Goal: Information Seeking & Learning: Learn about a topic

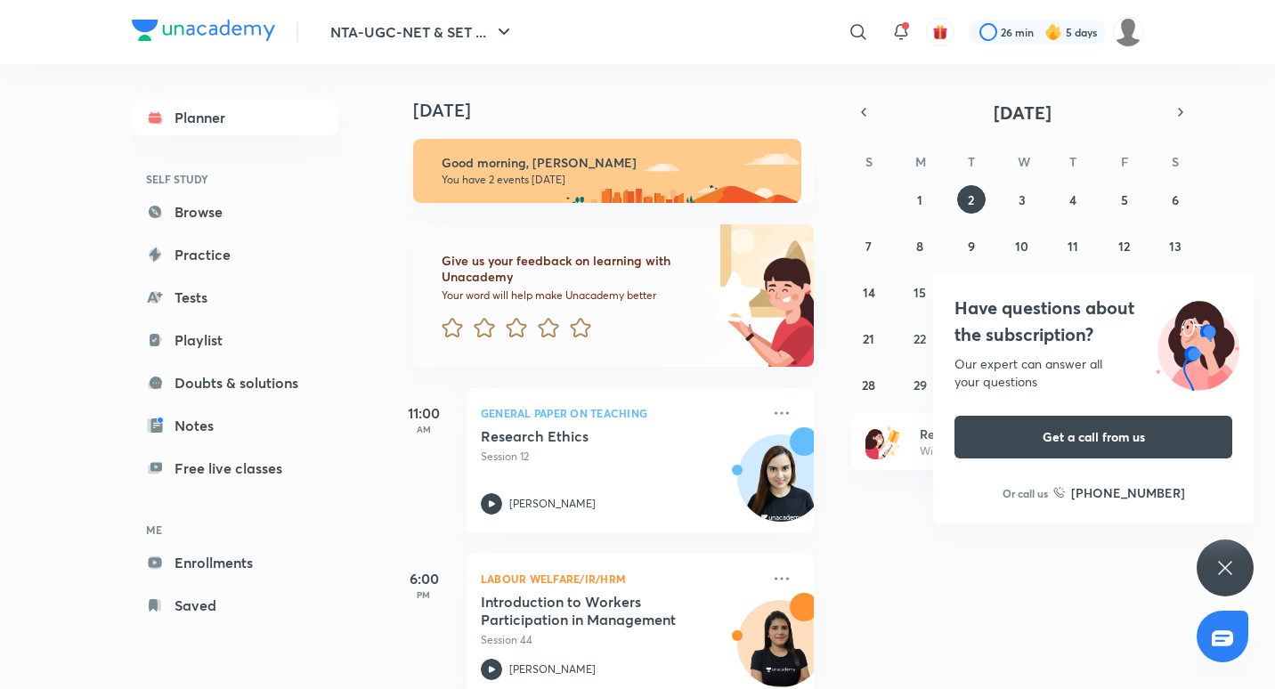
click at [1216, 574] on icon at bounding box center [1224, 567] width 21 height 21
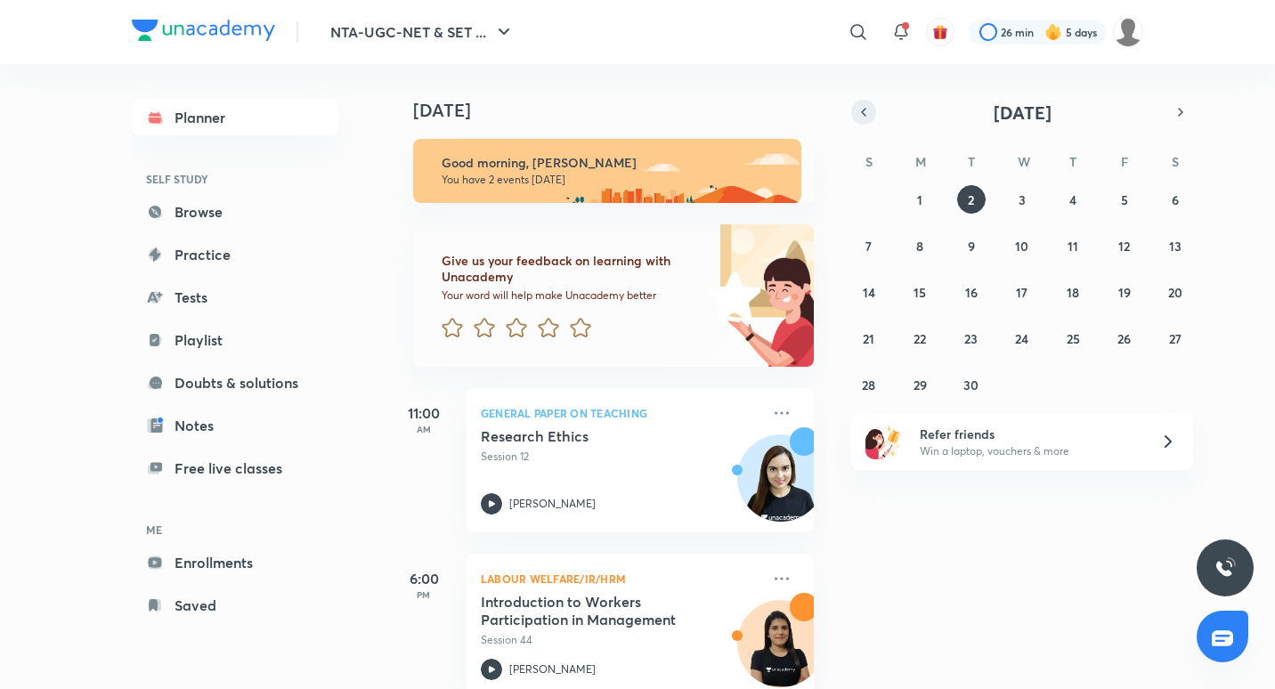
click at [860, 101] on button "button" at bounding box center [863, 112] width 25 height 25
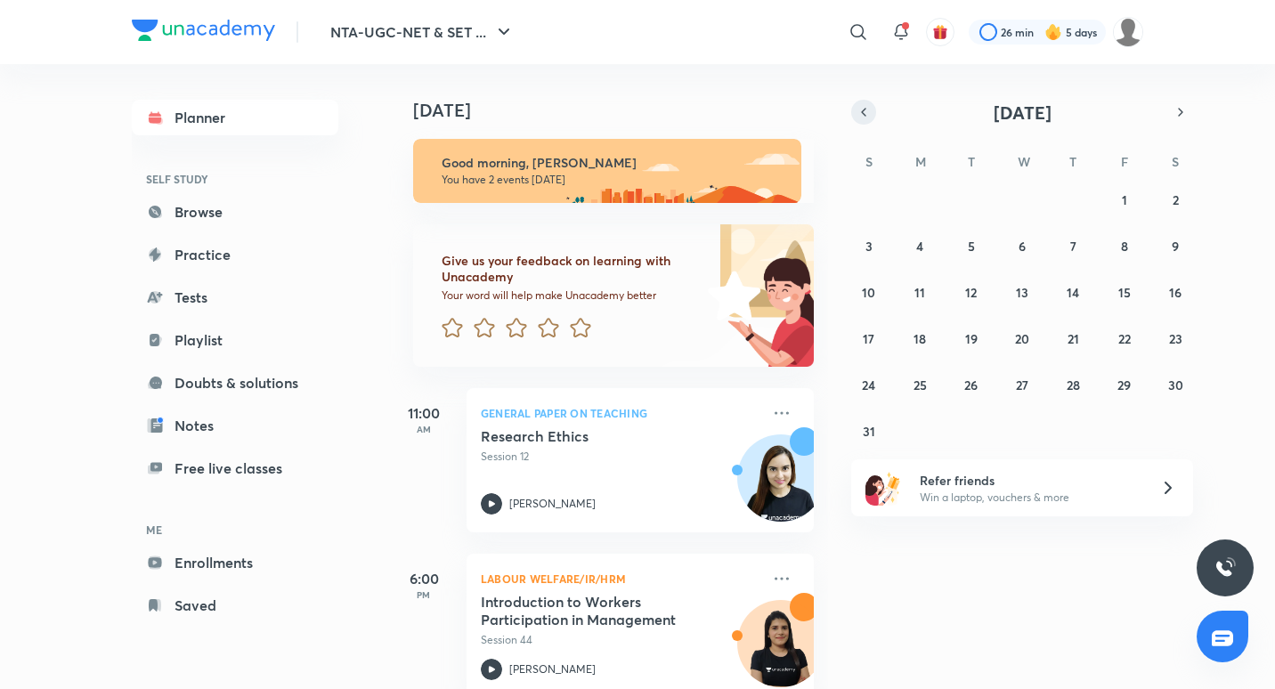
click at [860, 101] on button "button" at bounding box center [863, 112] width 25 height 25
click at [894, 29] on icon at bounding box center [900, 31] width 21 height 21
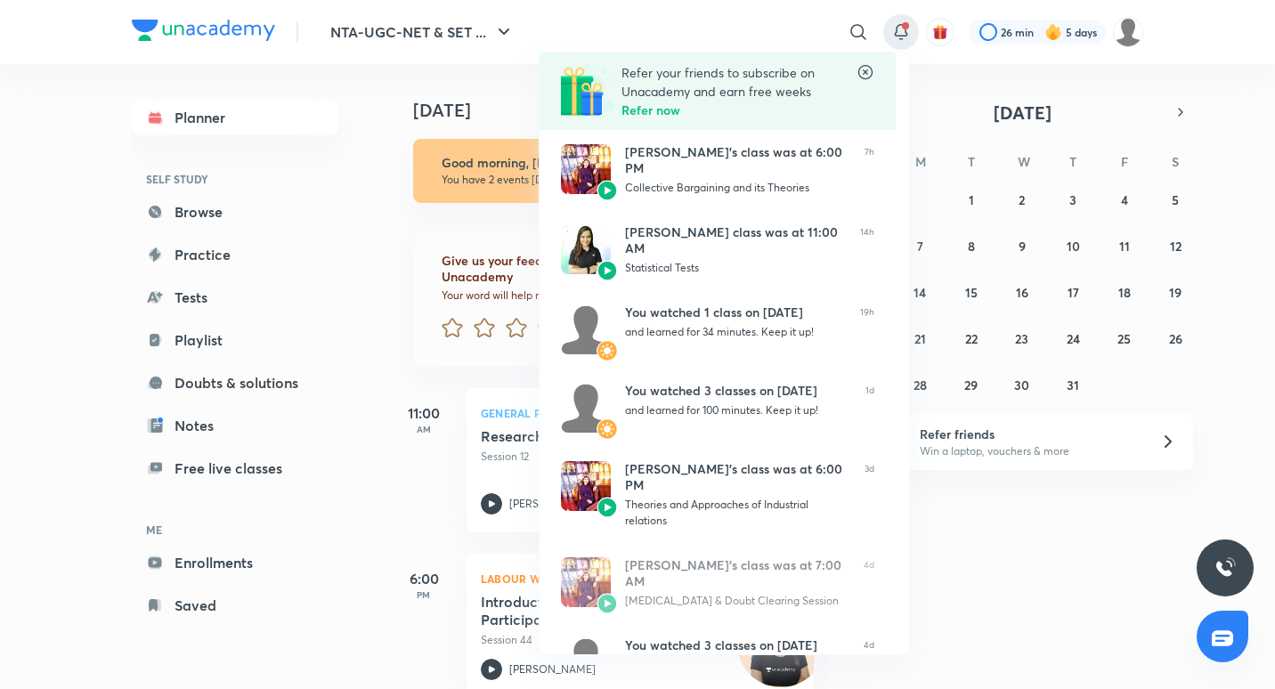
click at [986, 93] on div at bounding box center [637, 344] width 1275 height 689
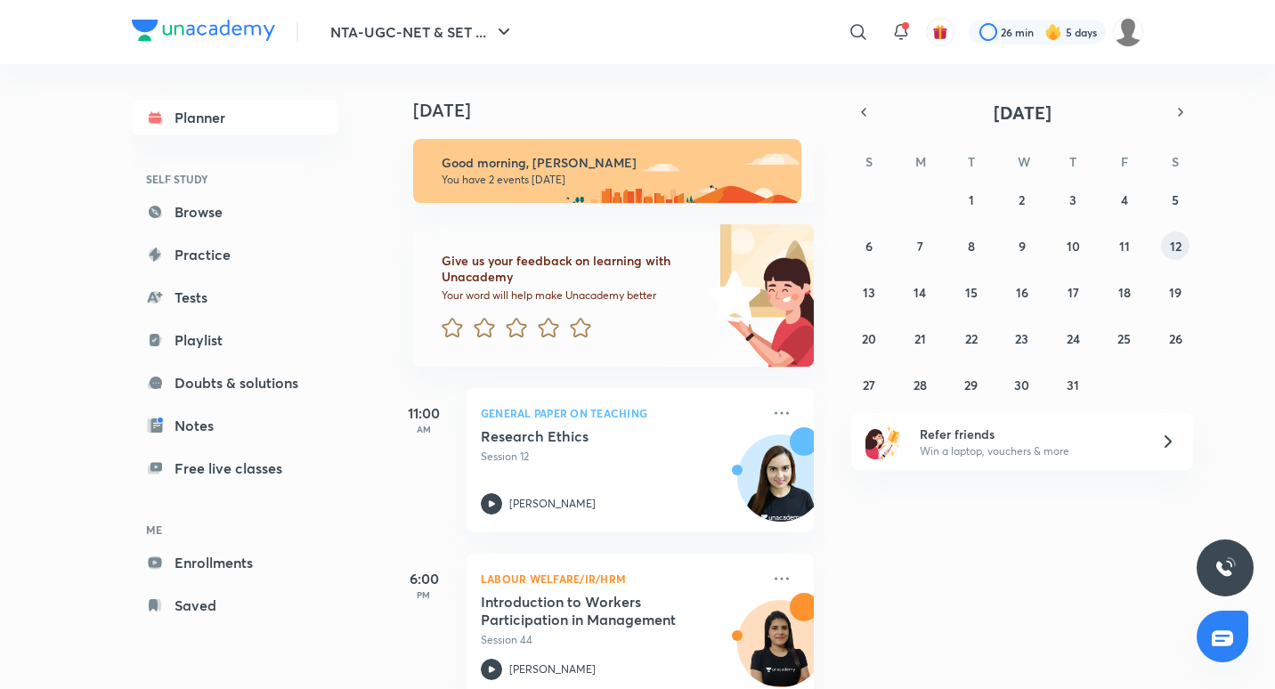
click at [1165, 247] on button "12" at bounding box center [1175, 245] width 28 height 28
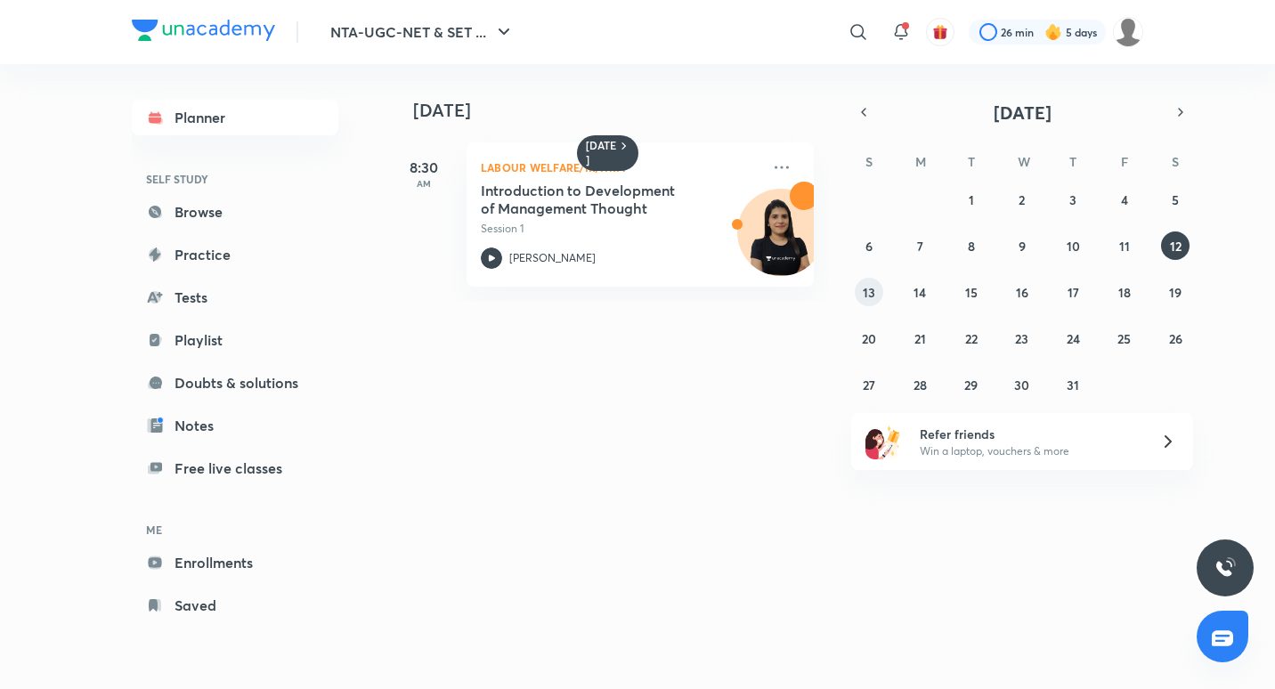
click at [870, 292] on abbr "13" at bounding box center [869, 292] width 12 height 17
click at [921, 288] on abbr "14" at bounding box center [919, 292] width 12 height 17
click at [866, 114] on icon "button" at bounding box center [863, 112] width 14 height 16
click at [1177, 109] on icon "button" at bounding box center [1180, 112] width 14 height 16
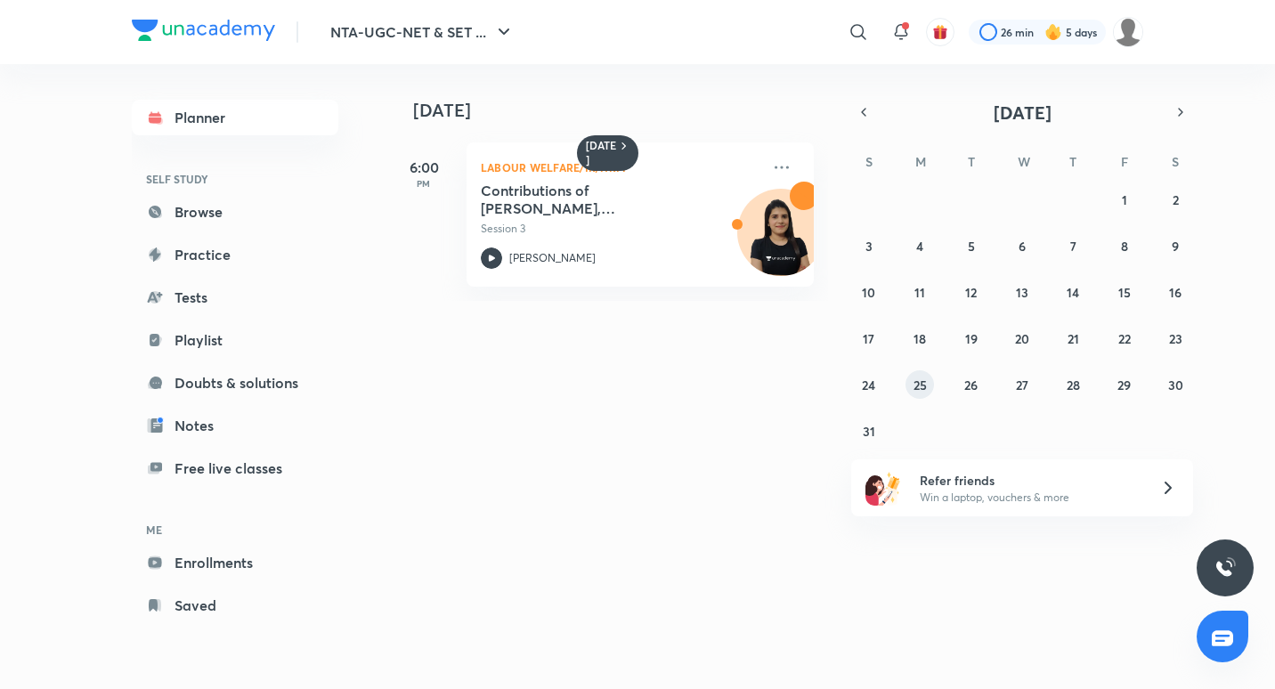
click at [924, 384] on abbr "25" at bounding box center [919, 385] width 13 height 17
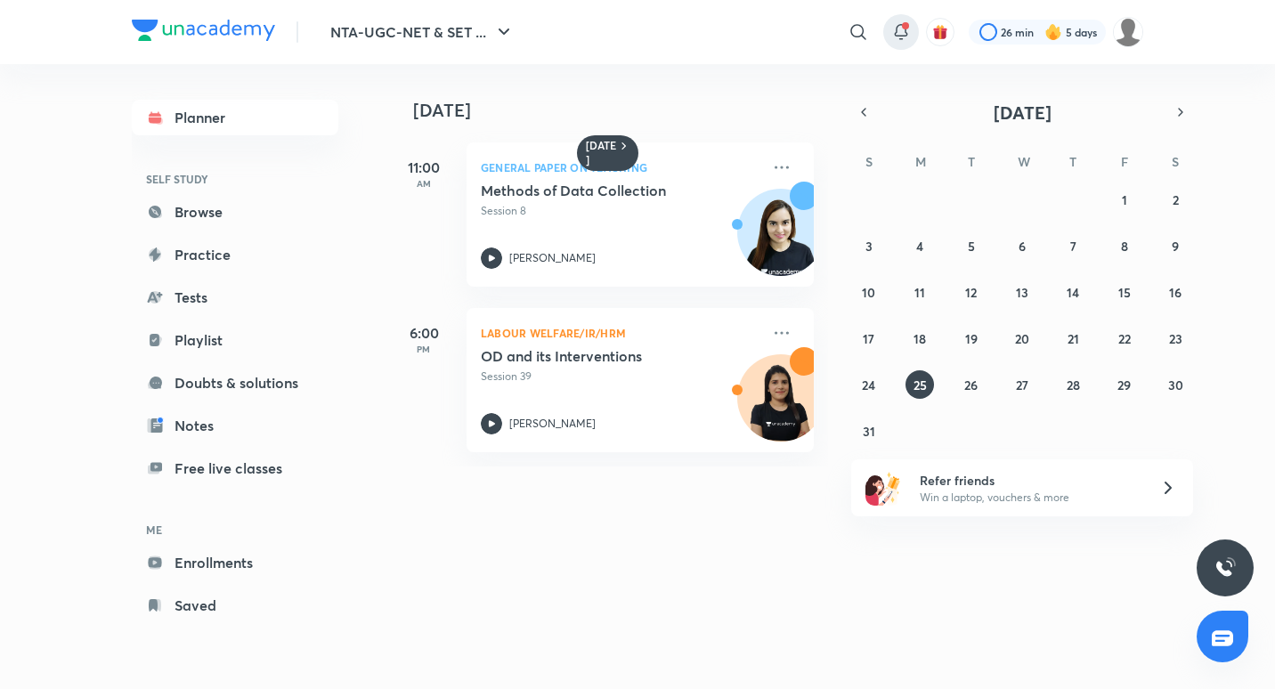
click at [899, 37] on icon at bounding box center [900, 31] width 21 height 21
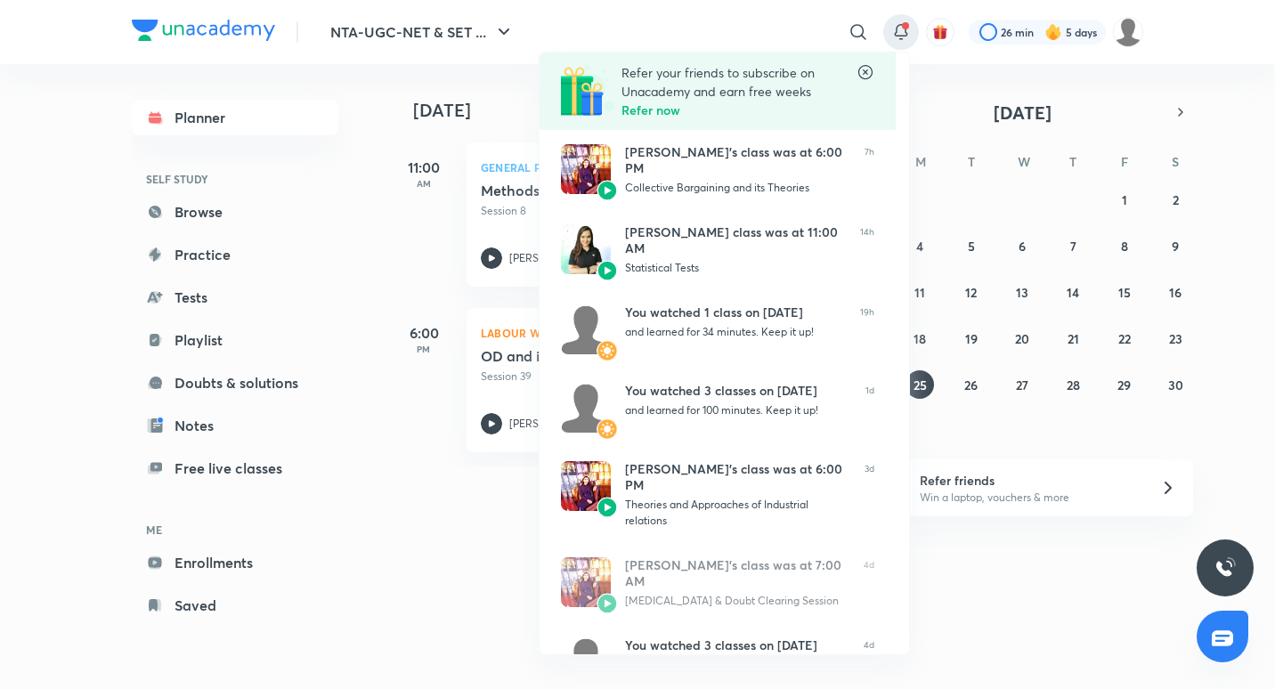
click at [1230, 255] on div at bounding box center [637, 344] width 1275 height 689
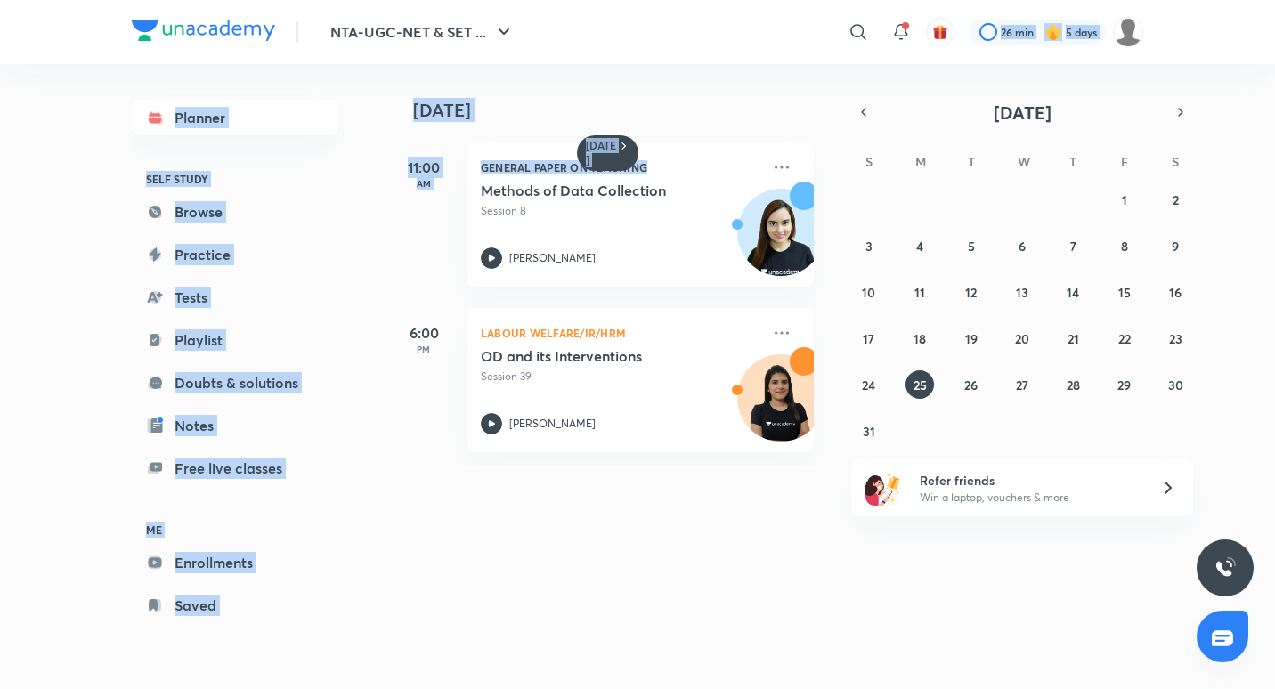
drag, startPoint x: 1230, startPoint y: 255, endPoint x: 681, endPoint y: -66, distance: 636.0
click at [681, 0] on html "NTA-UGC-NET & SET ... ​ 26 min 5 days Planner SELF STUDY Browse Practice Tests …" at bounding box center [637, 344] width 1275 height 689
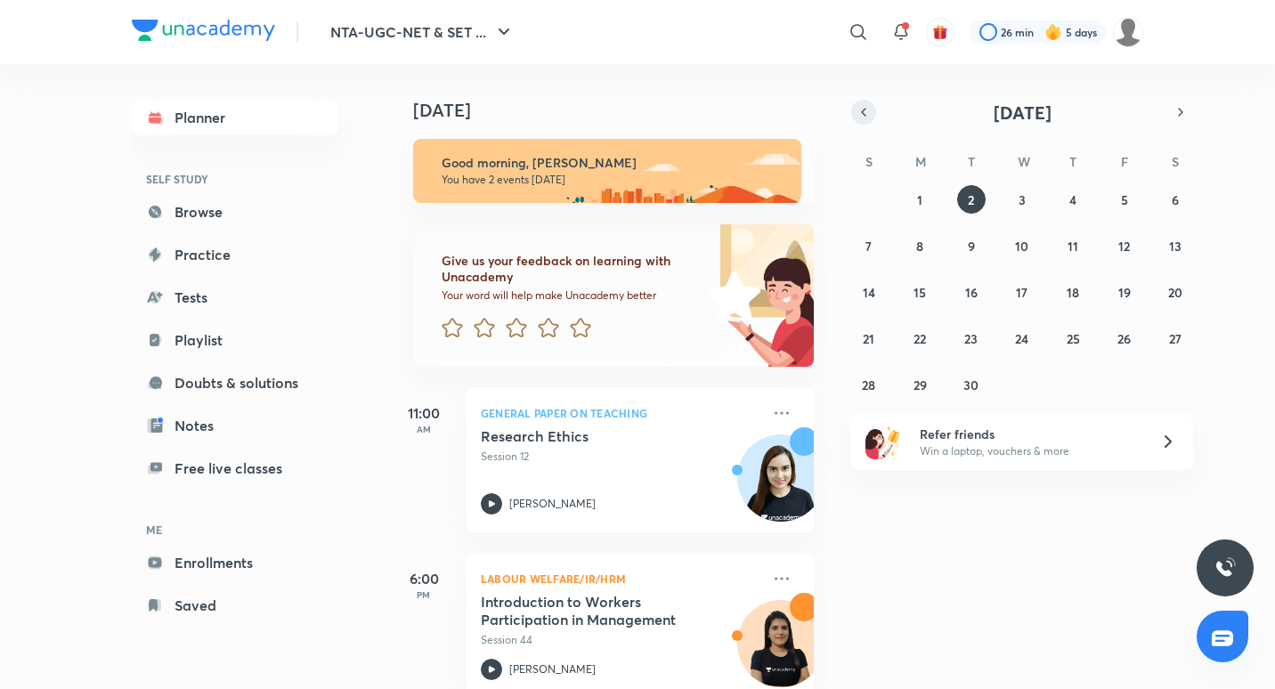
click at [869, 110] on icon "button" at bounding box center [863, 112] width 14 height 16
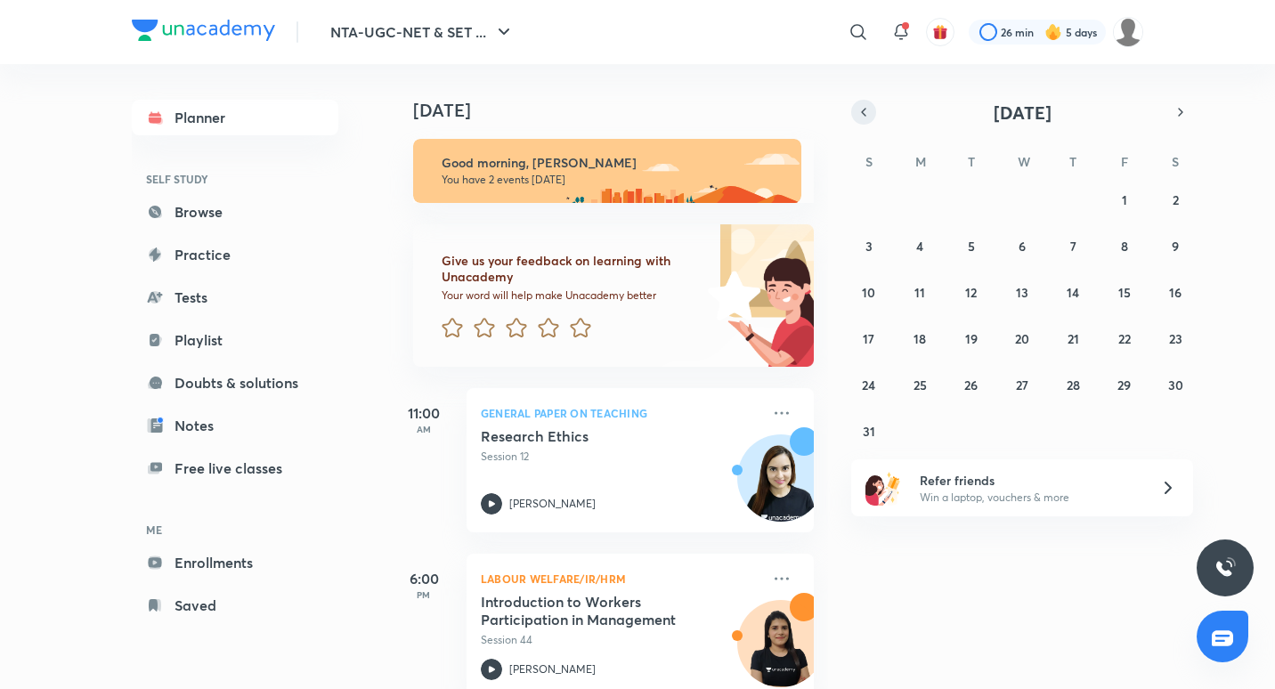
click at [869, 110] on icon "button" at bounding box center [863, 112] width 14 height 16
click at [1174, 244] on abbr "12" at bounding box center [1176, 246] width 12 height 17
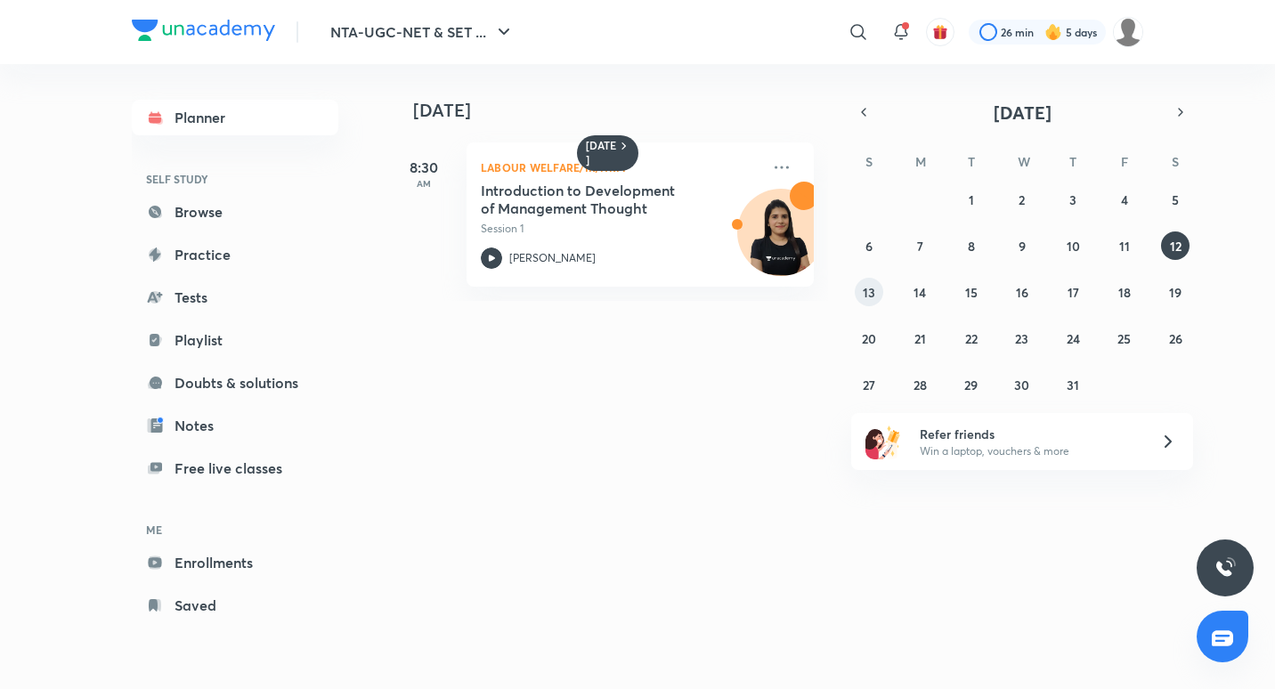
click at [861, 292] on button "13" at bounding box center [869, 292] width 28 height 28
click at [923, 302] on button "14" at bounding box center [919, 292] width 28 height 28
click at [659, 195] on h5 "Contributions of [PERSON_NAME], [PERSON_NAME], [PERSON_NAME] and Follet" at bounding box center [592, 200] width 222 height 36
